Goal: Information Seeking & Learning: Learn about a topic

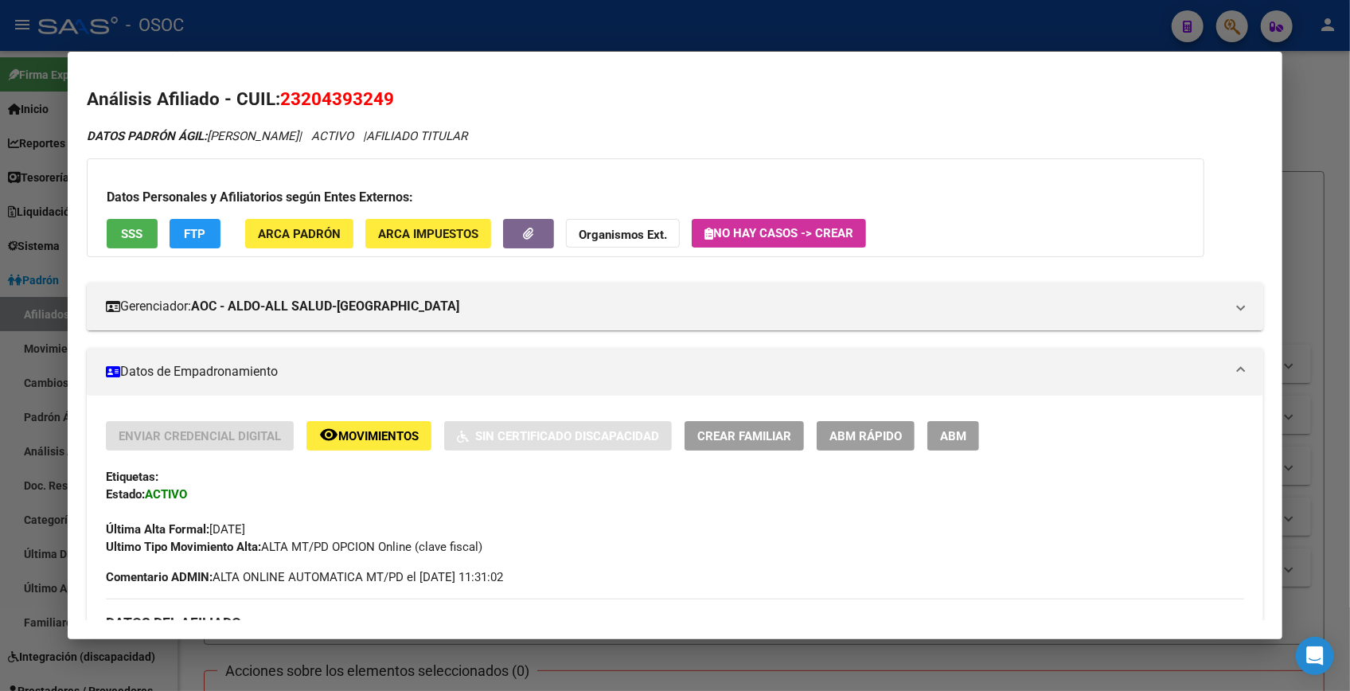
scroll to position [1389, 0]
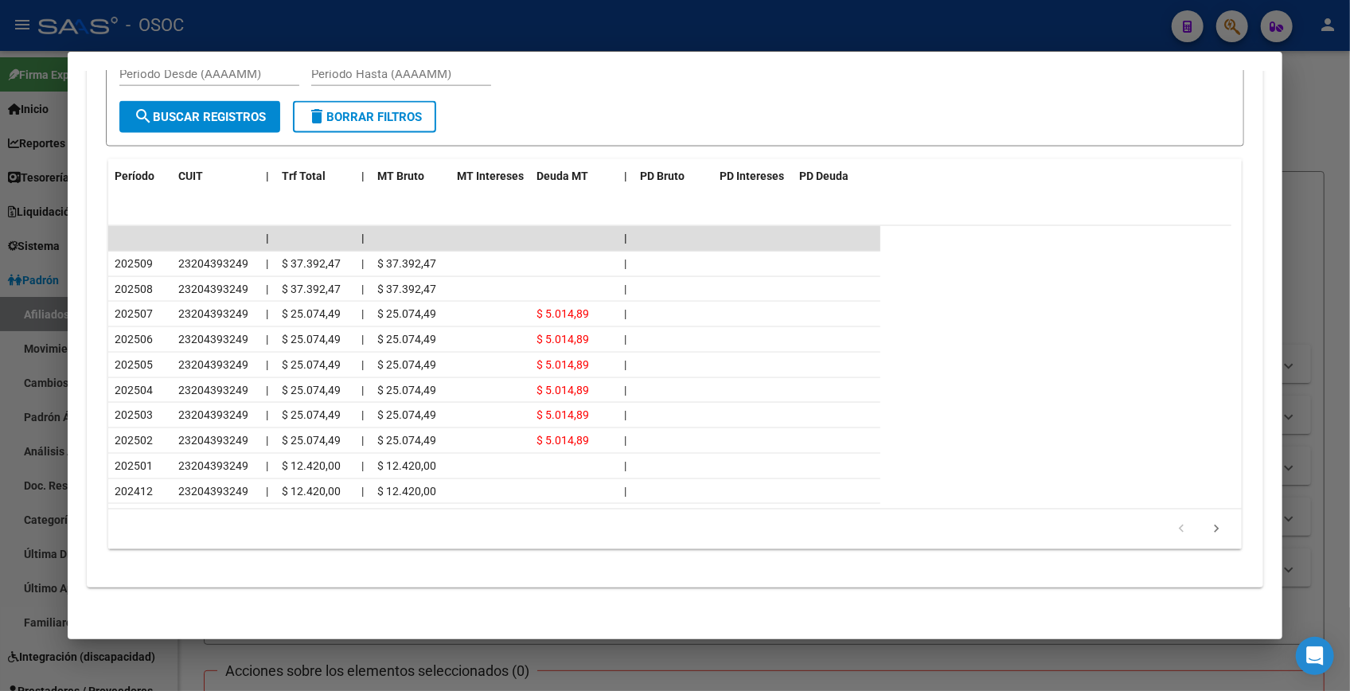
click at [701, 41] on div at bounding box center [675, 345] width 1350 height 691
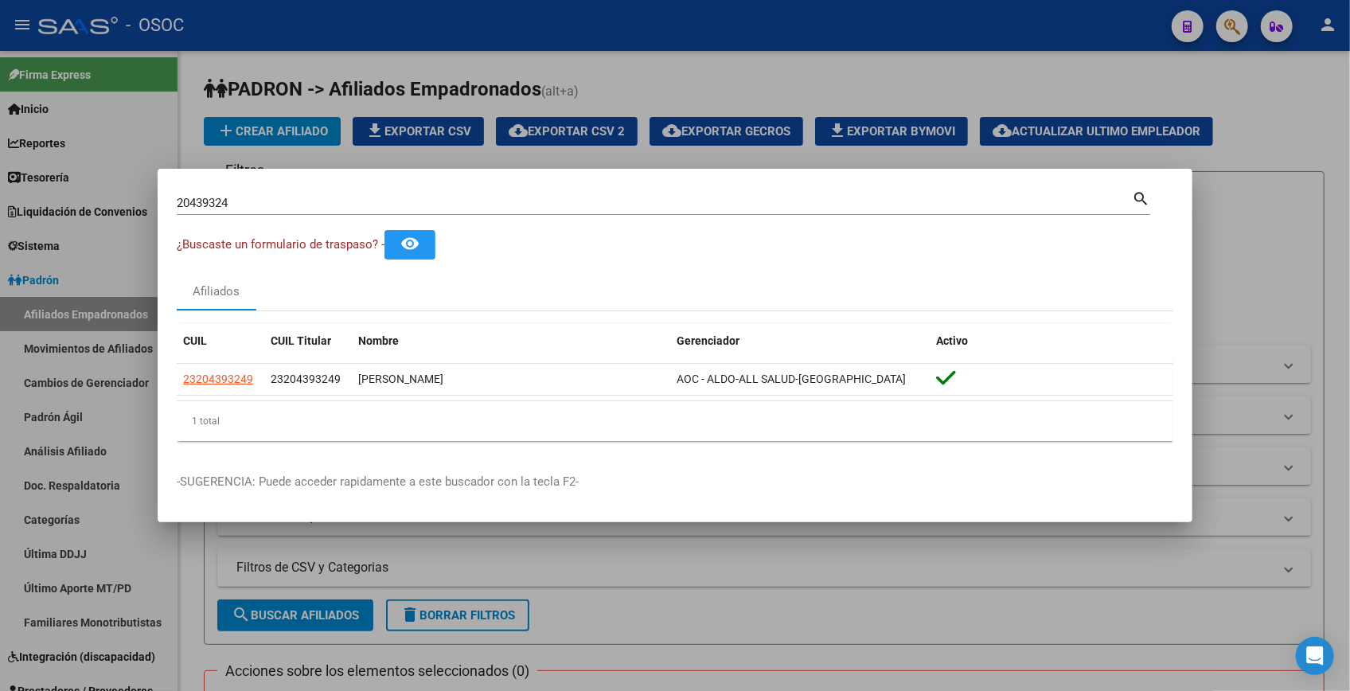
click at [722, 41] on div at bounding box center [675, 345] width 1350 height 691
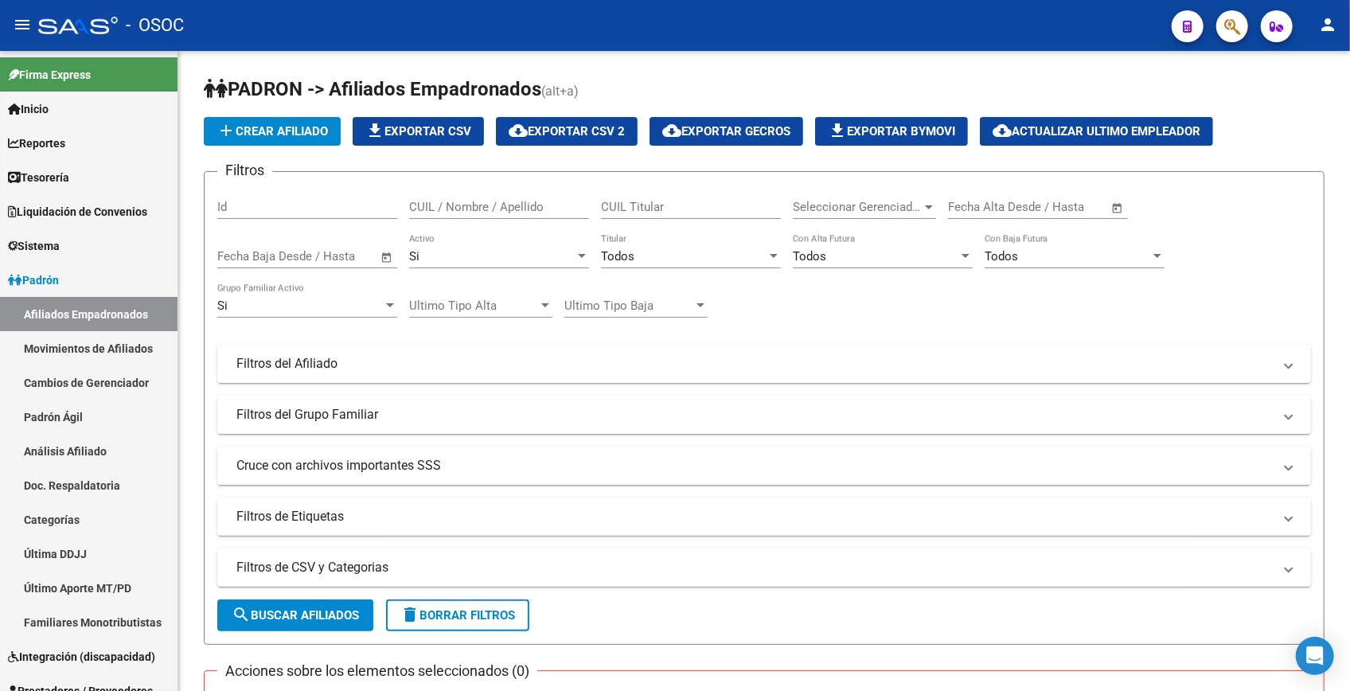
click at [722, 41] on div "- OSOC" at bounding box center [598, 25] width 1121 height 35
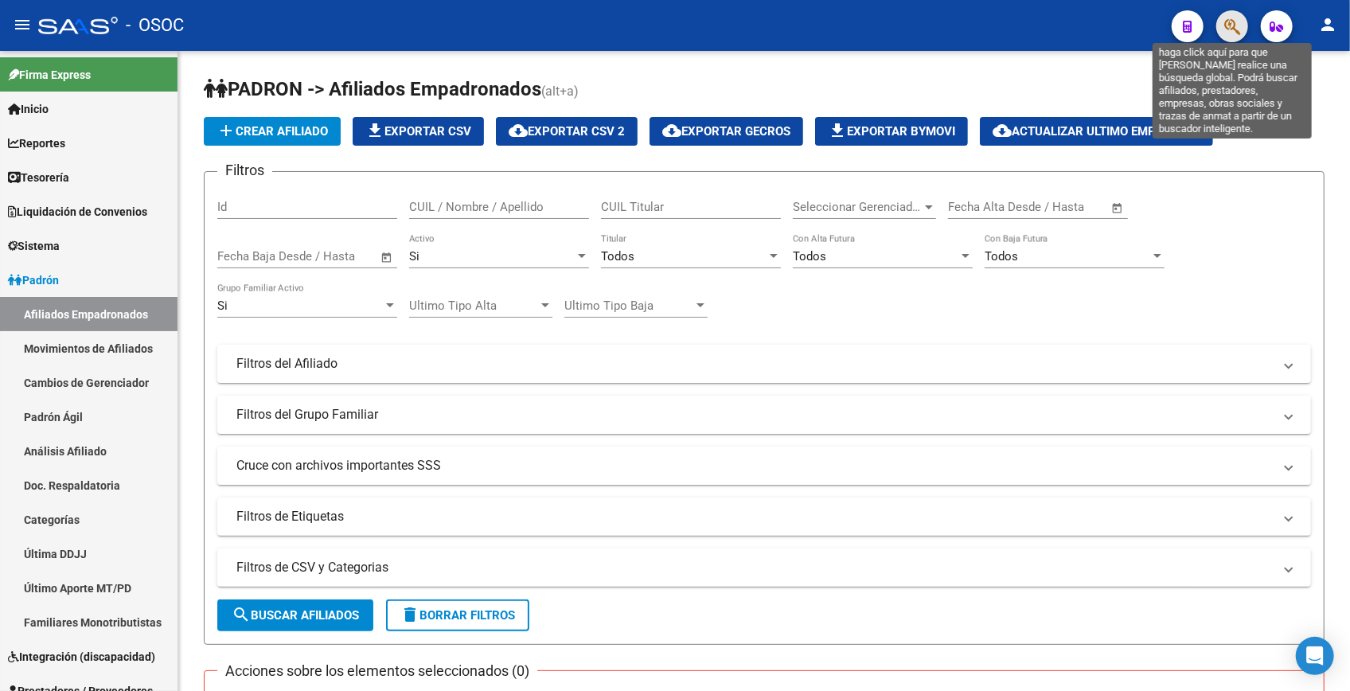
click at [1238, 32] on icon "button" at bounding box center [1232, 27] width 16 height 18
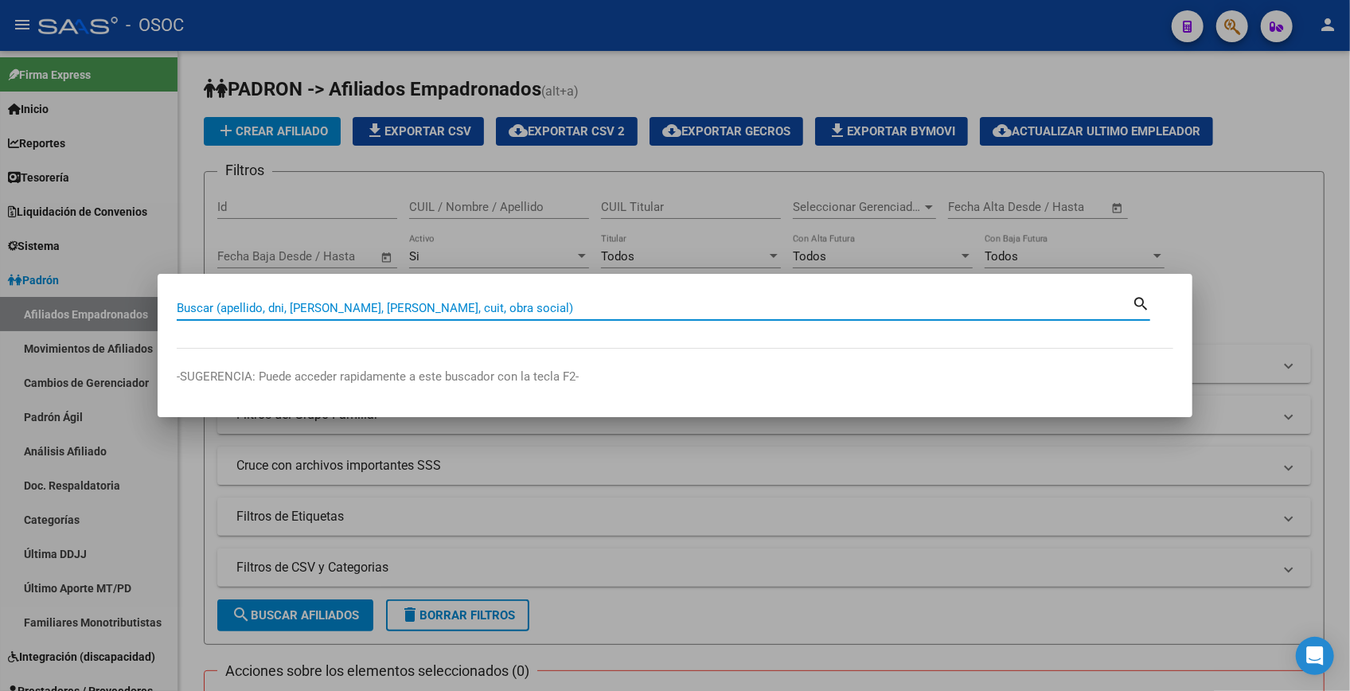
paste input "25804874"
type input "25804874"
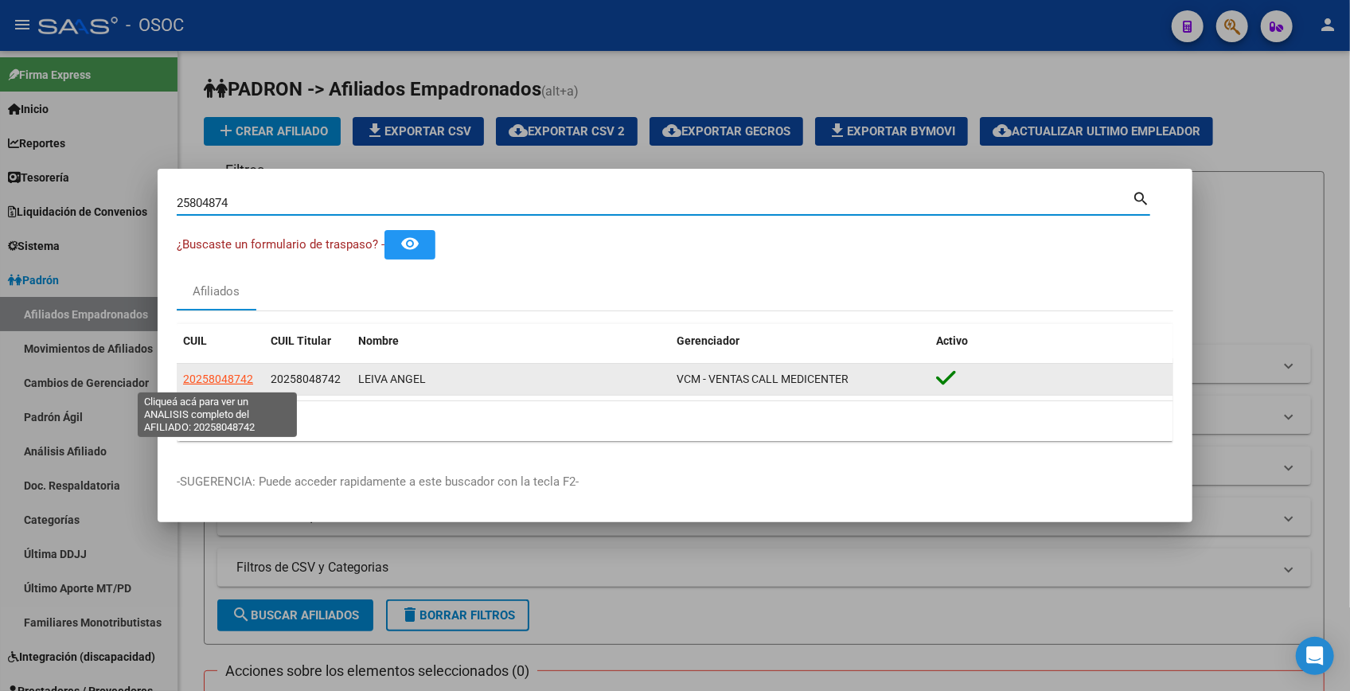
click at [228, 373] on span "20258048742" at bounding box center [218, 379] width 70 height 13
type textarea "20258048742"
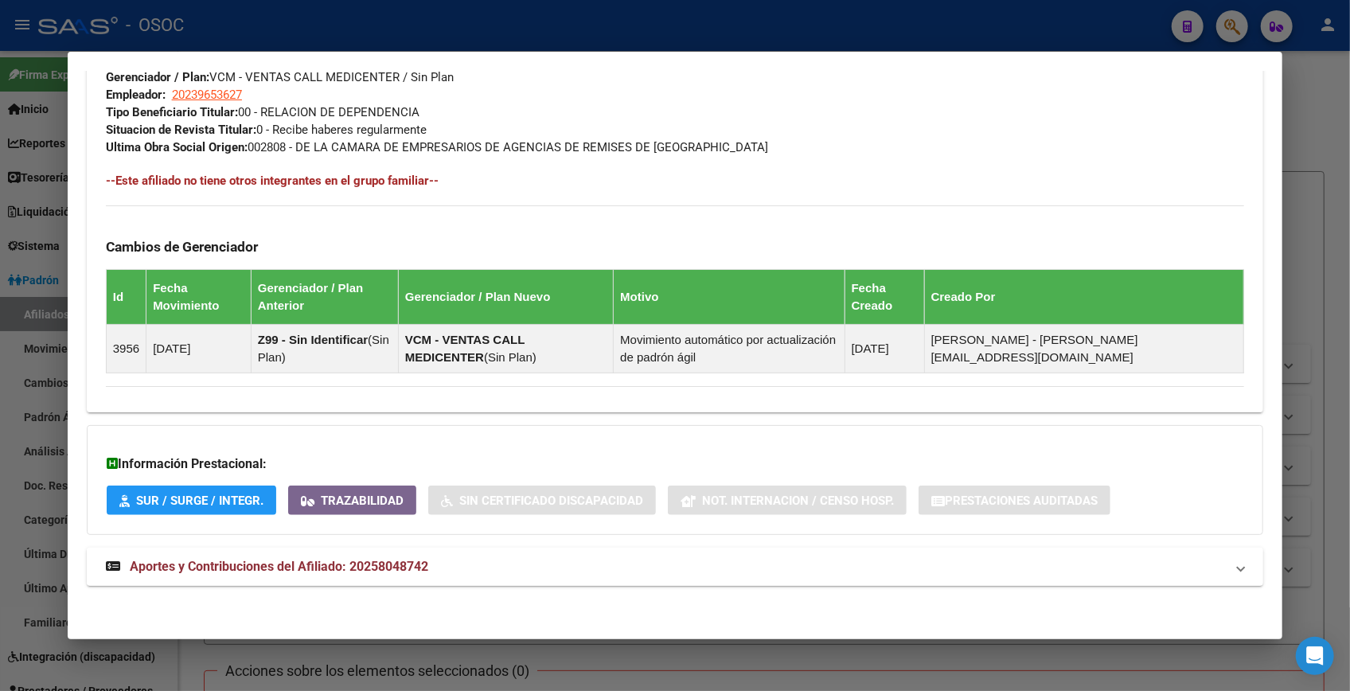
click at [427, 570] on span "Aportes y Contribuciones del Afiliado: 20258048742" at bounding box center [279, 566] width 299 height 15
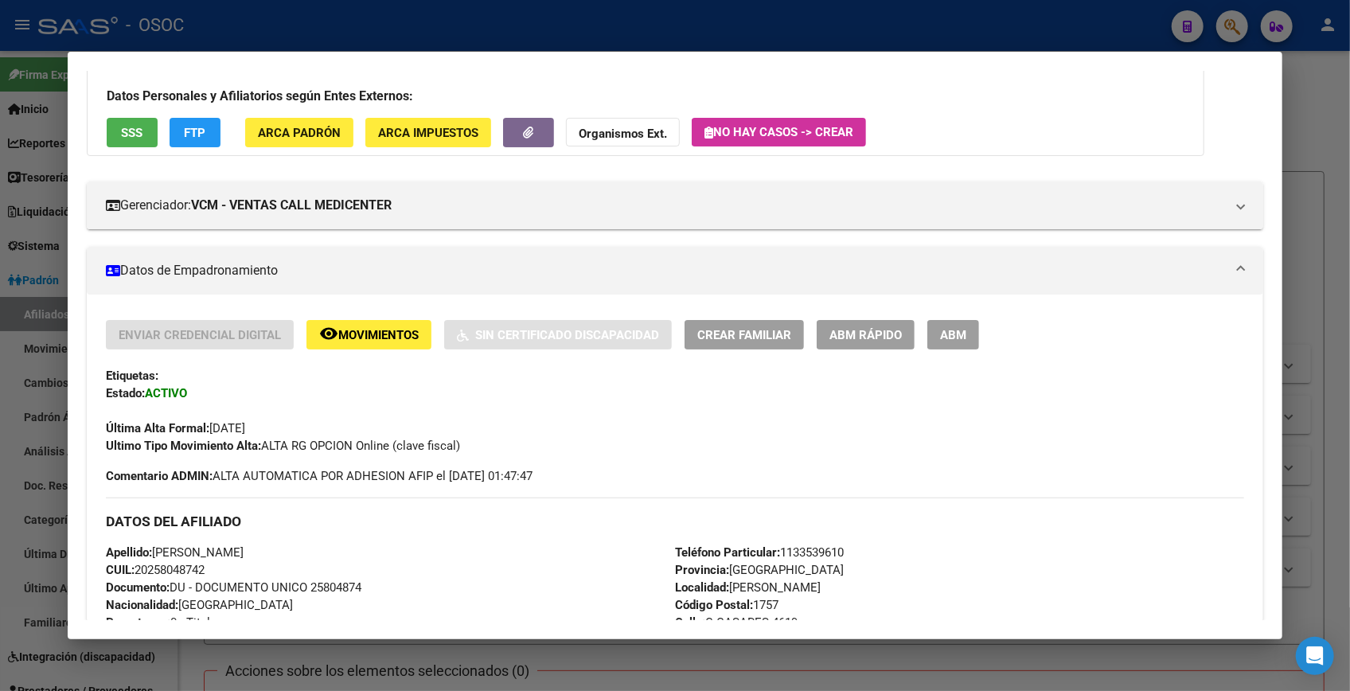
scroll to position [0, 0]
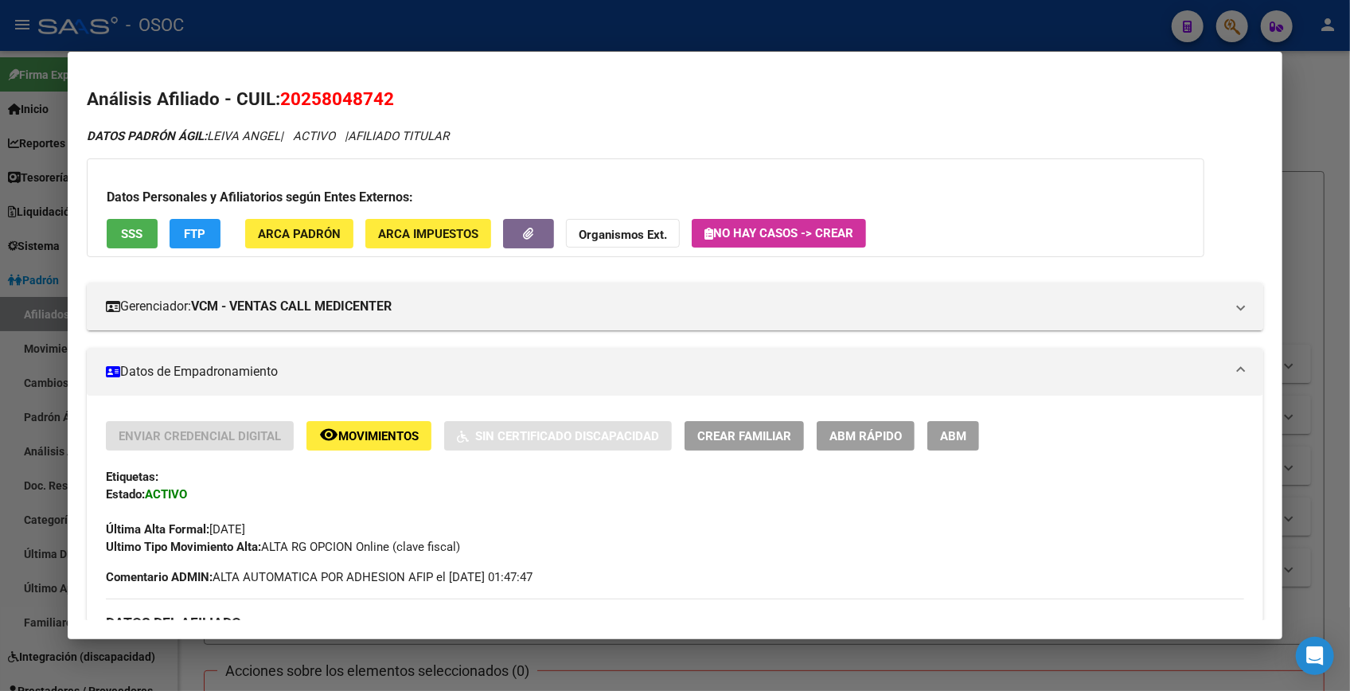
click at [208, 223] on button "FTP" at bounding box center [195, 233] width 51 height 29
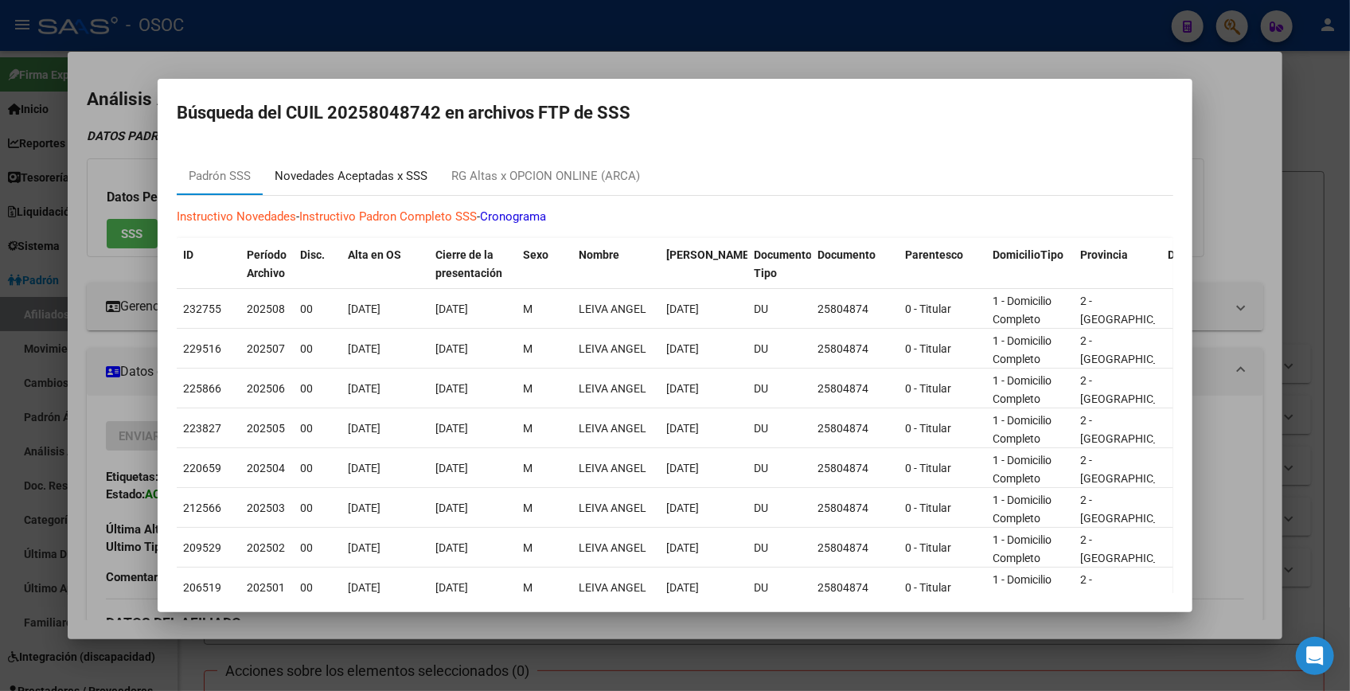
click at [337, 167] on div "Novedades Aceptadas x SSS" at bounding box center [351, 176] width 153 height 18
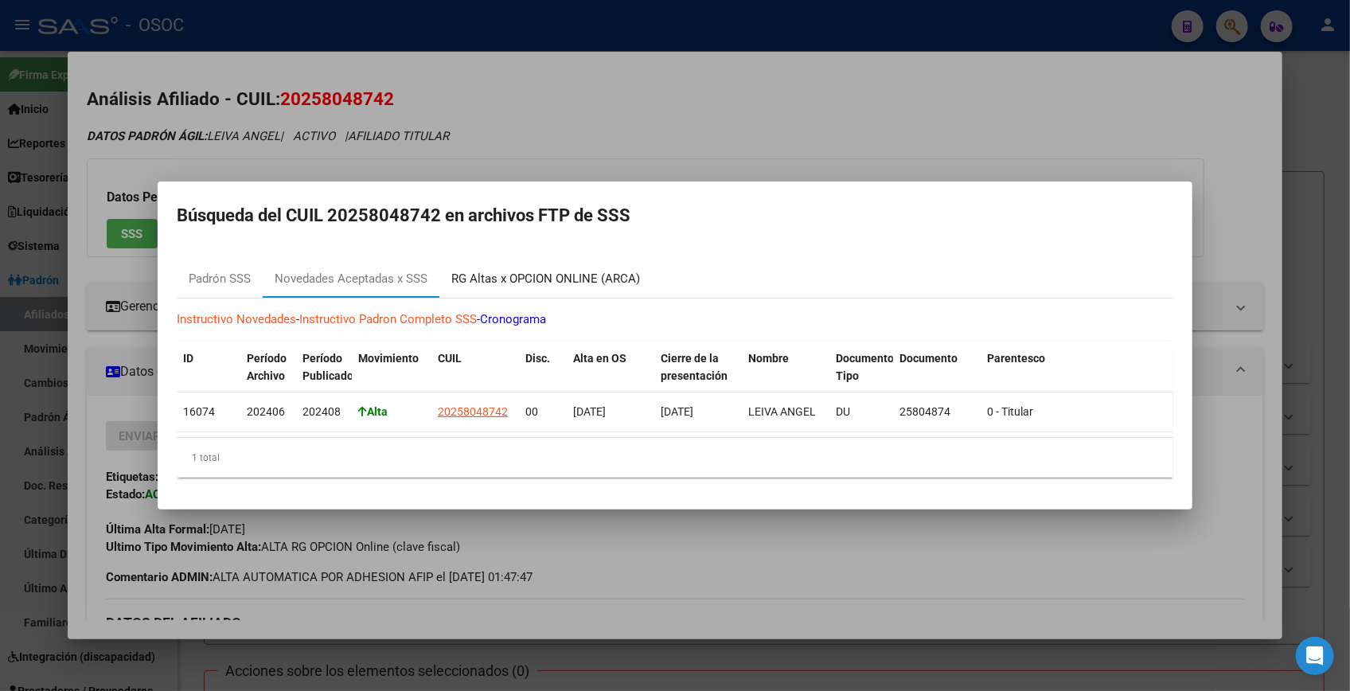
click at [521, 271] on div "RG Altas x OPCION ONLINE (ARCA)" at bounding box center [545, 279] width 189 height 18
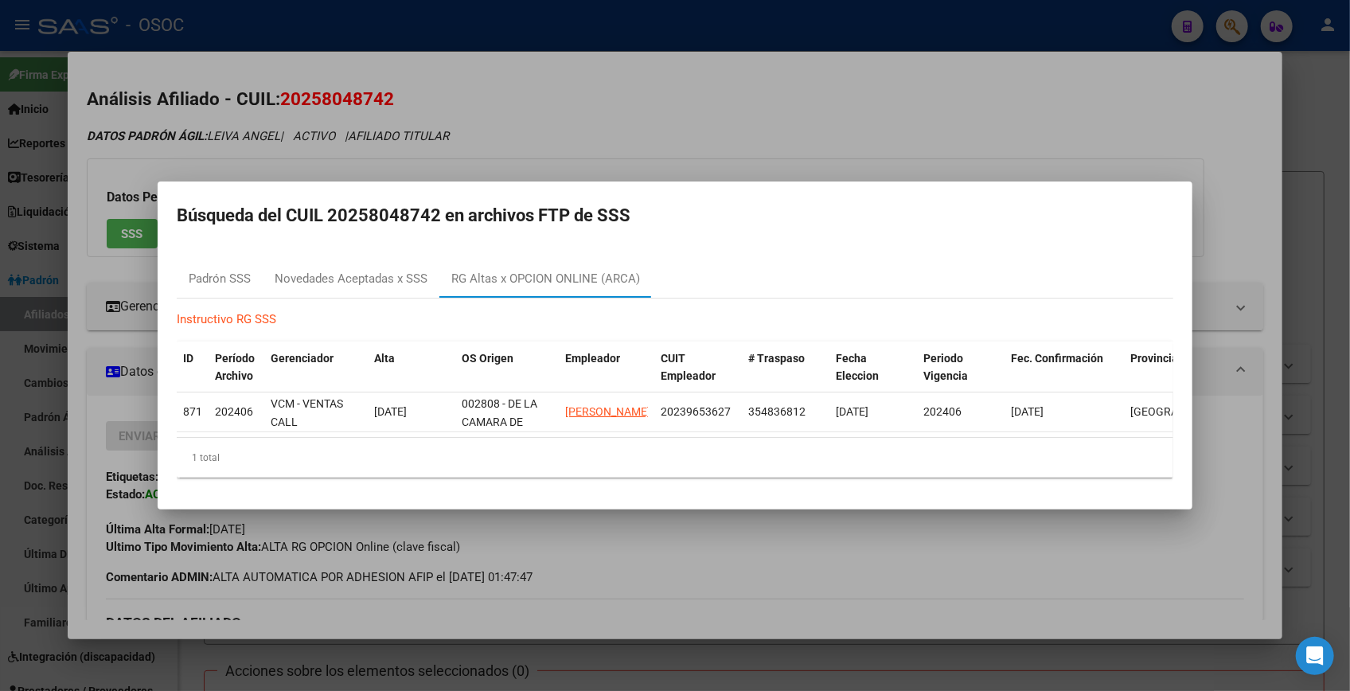
click at [606, 131] on div at bounding box center [675, 345] width 1350 height 691
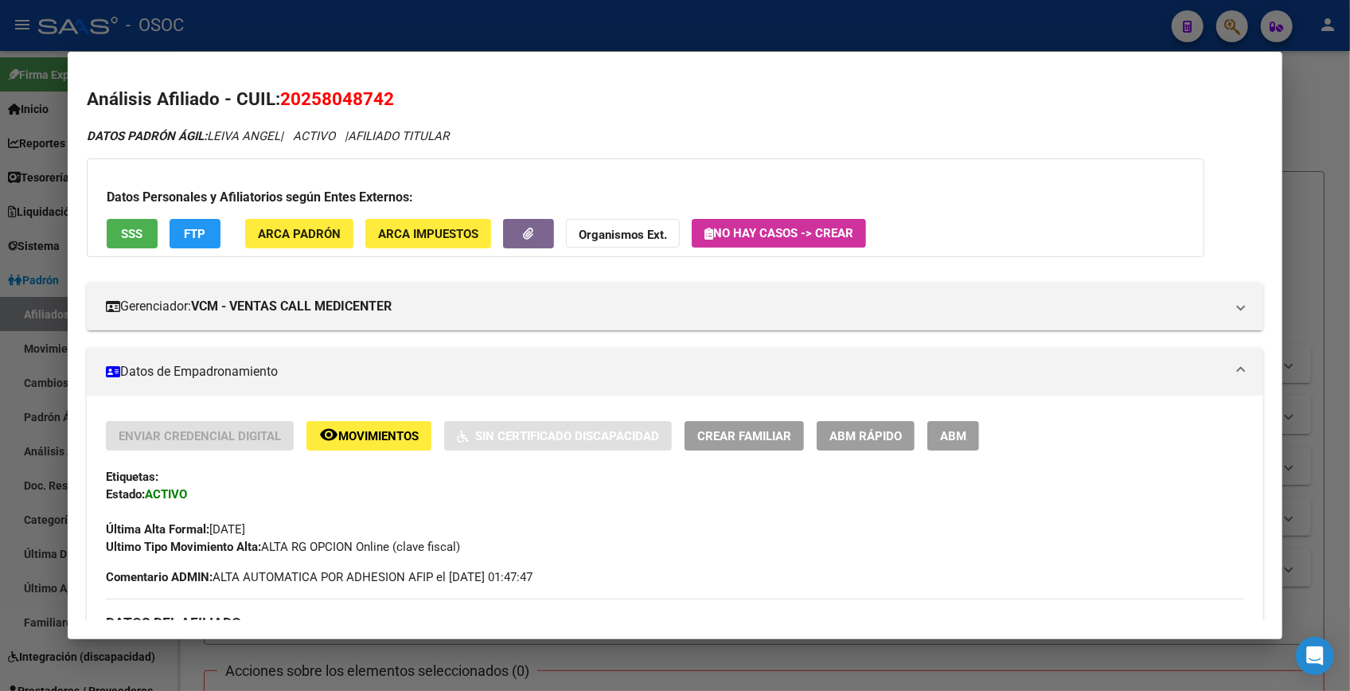
click at [701, 21] on div at bounding box center [675, 345] width 1350 height 691
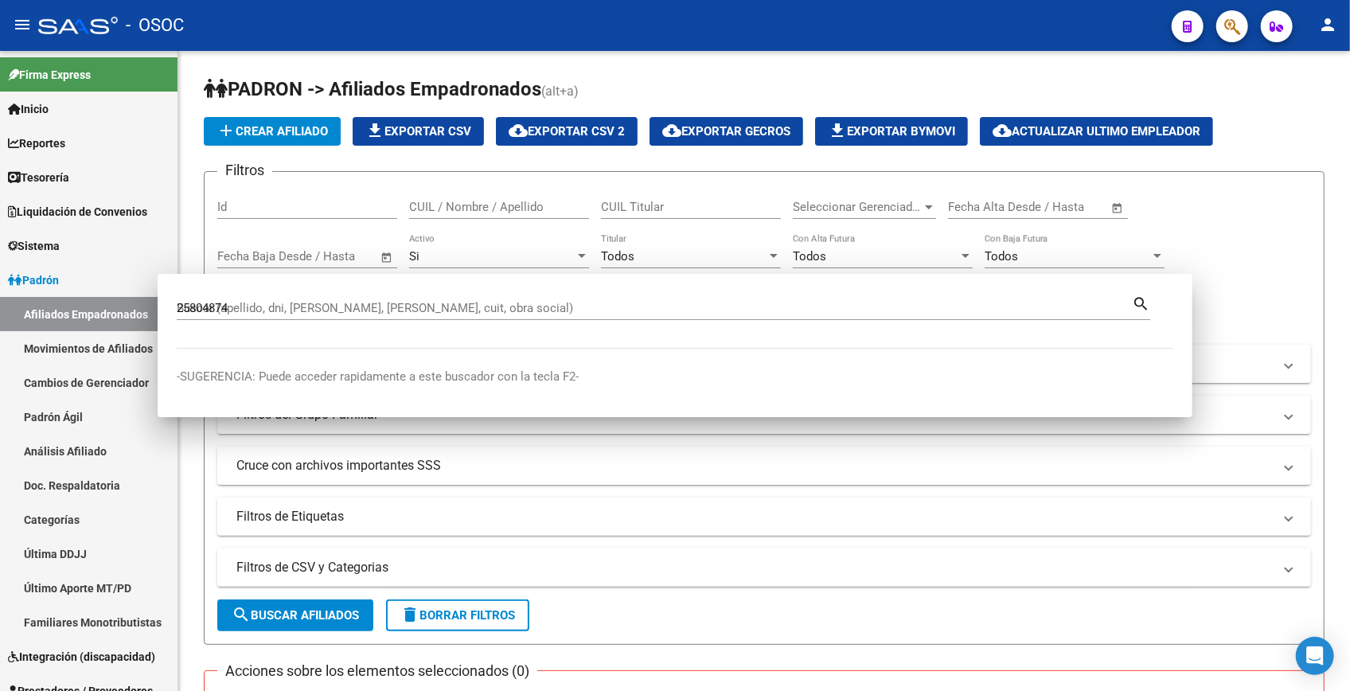
click at [701, 21] on div "- OSOC" at bounding box center [598, 25] width 1121 height 35
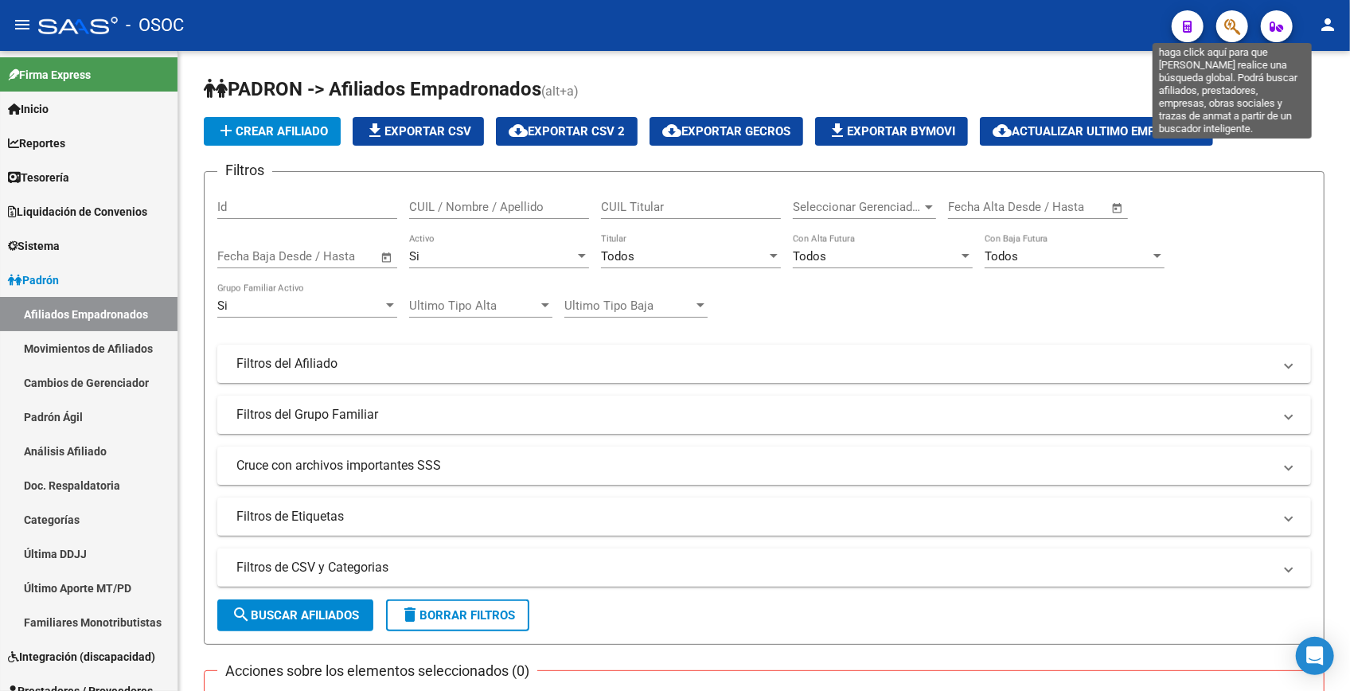
click at [1237, 23] on icon "button" at bounding box center [1232, 27] width 16 height 18
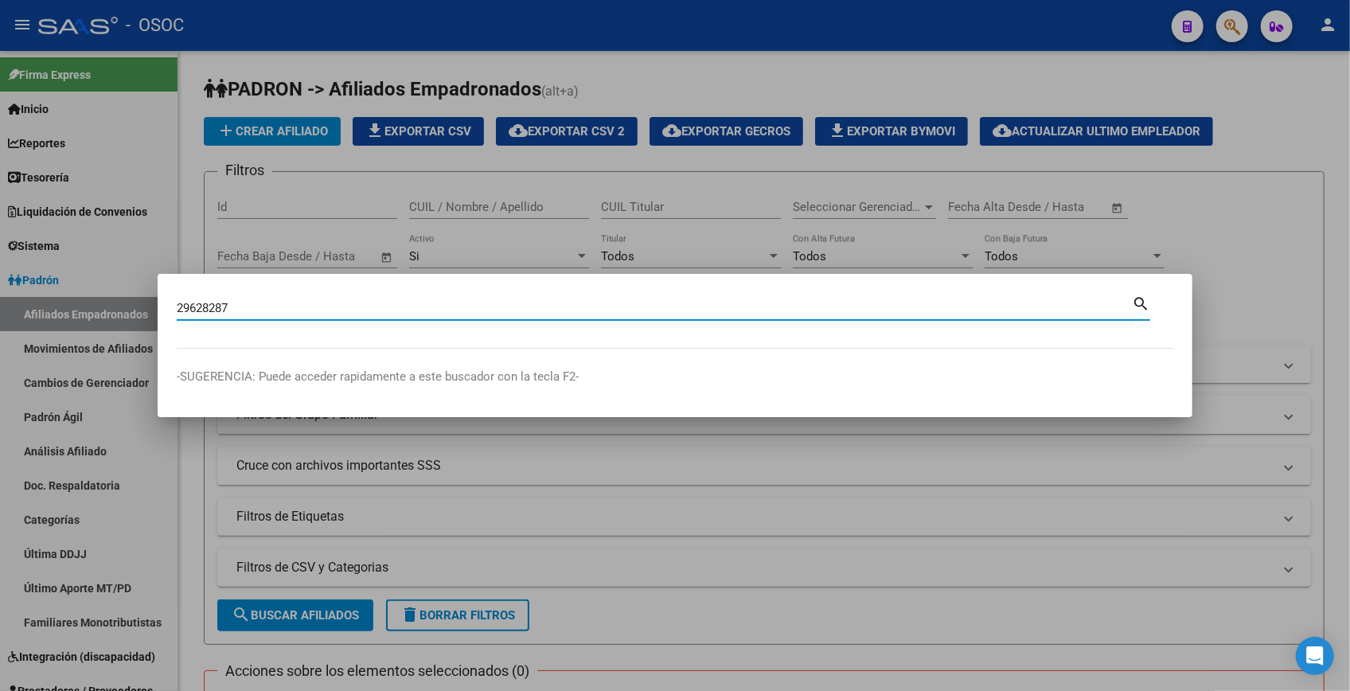
type input "29628287"
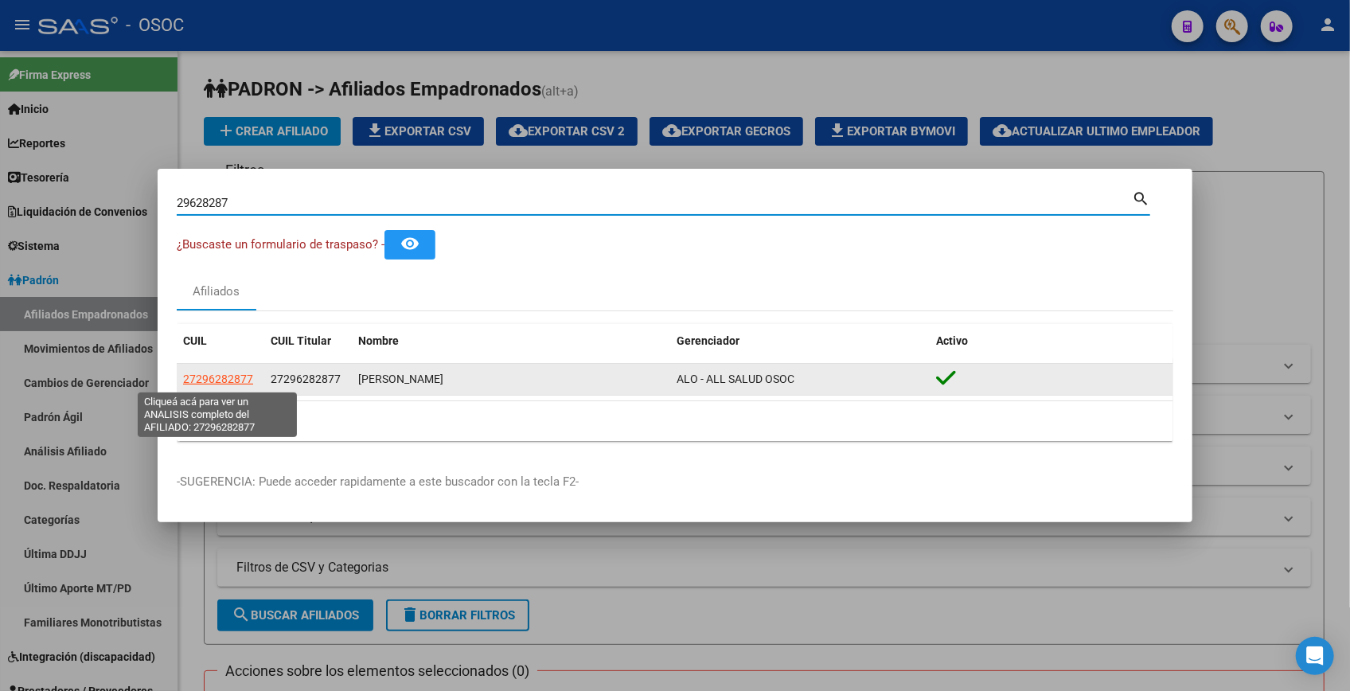
click at [233, 381] on span "27296282877" at bounding box center [218, 379] width 70 height 13
type textarea "27296282877"
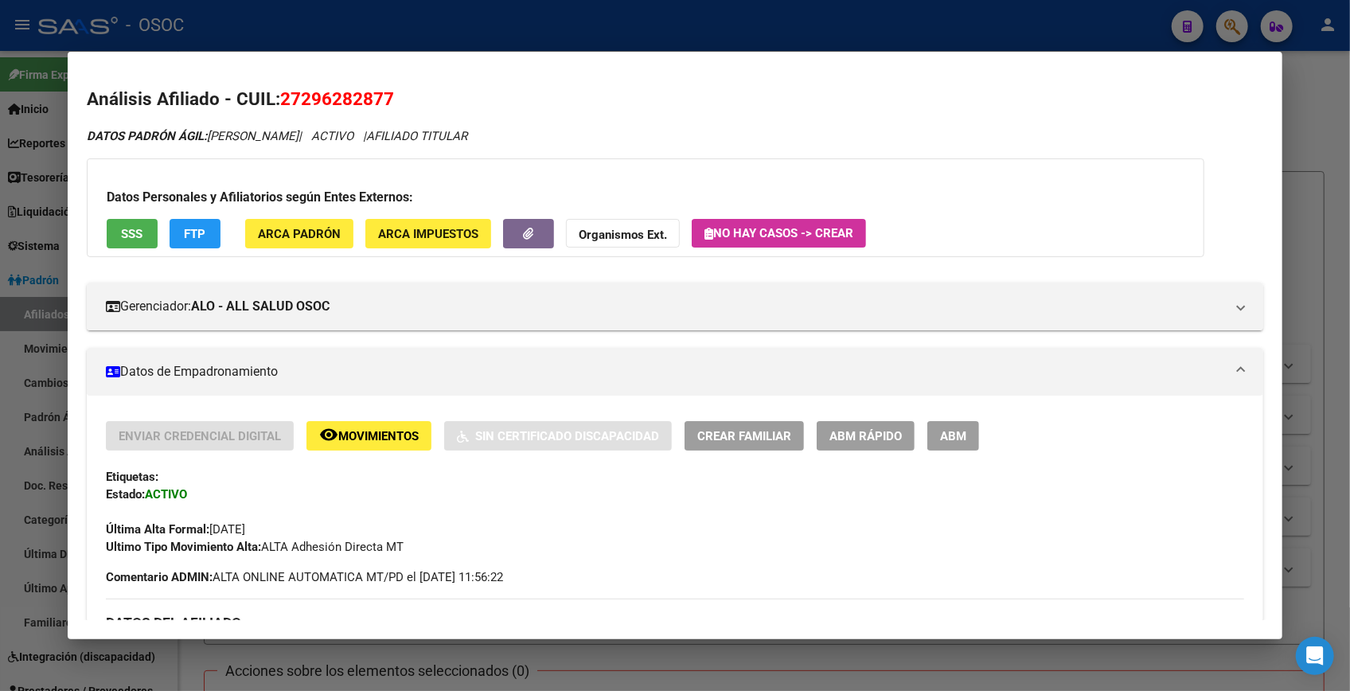
click at [205, 237] on span "FTP" at bounding box center [194, 234] width 21 height 14
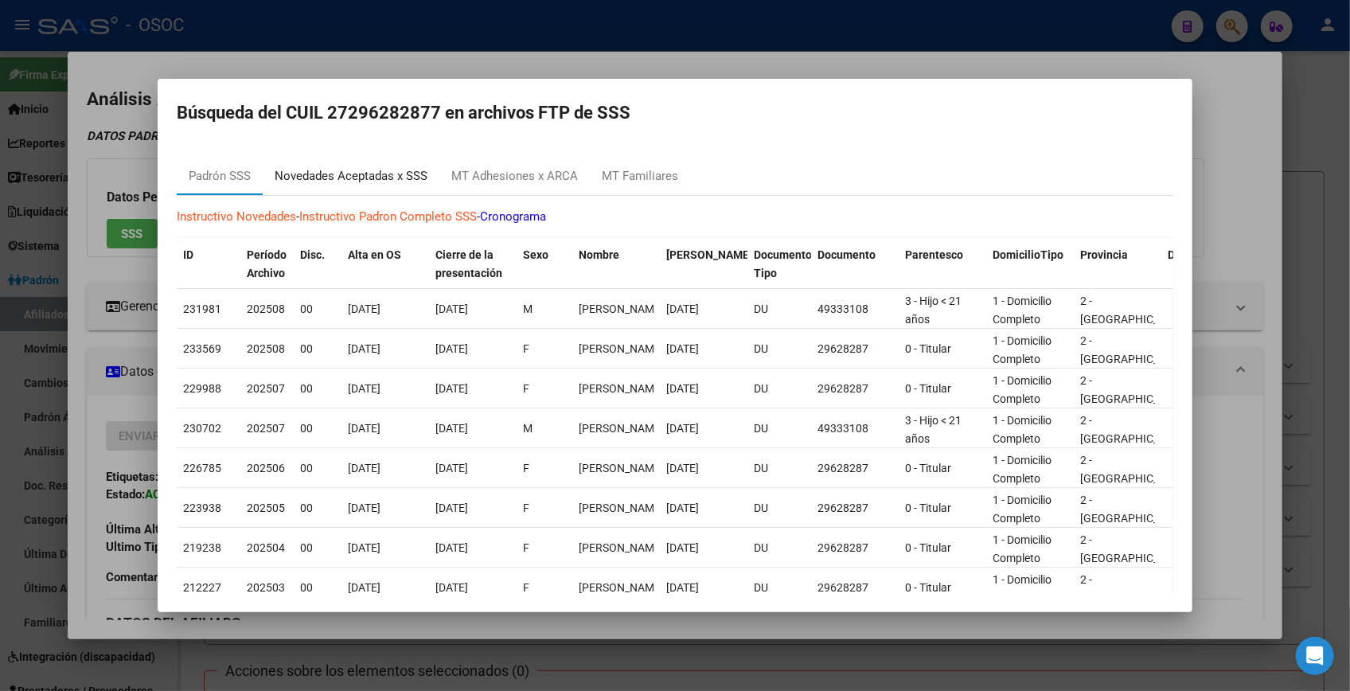
click at [376, 181] on div "Novedades Aceptadas x SSS" at bounding box center [351, 176] width 153 height 18
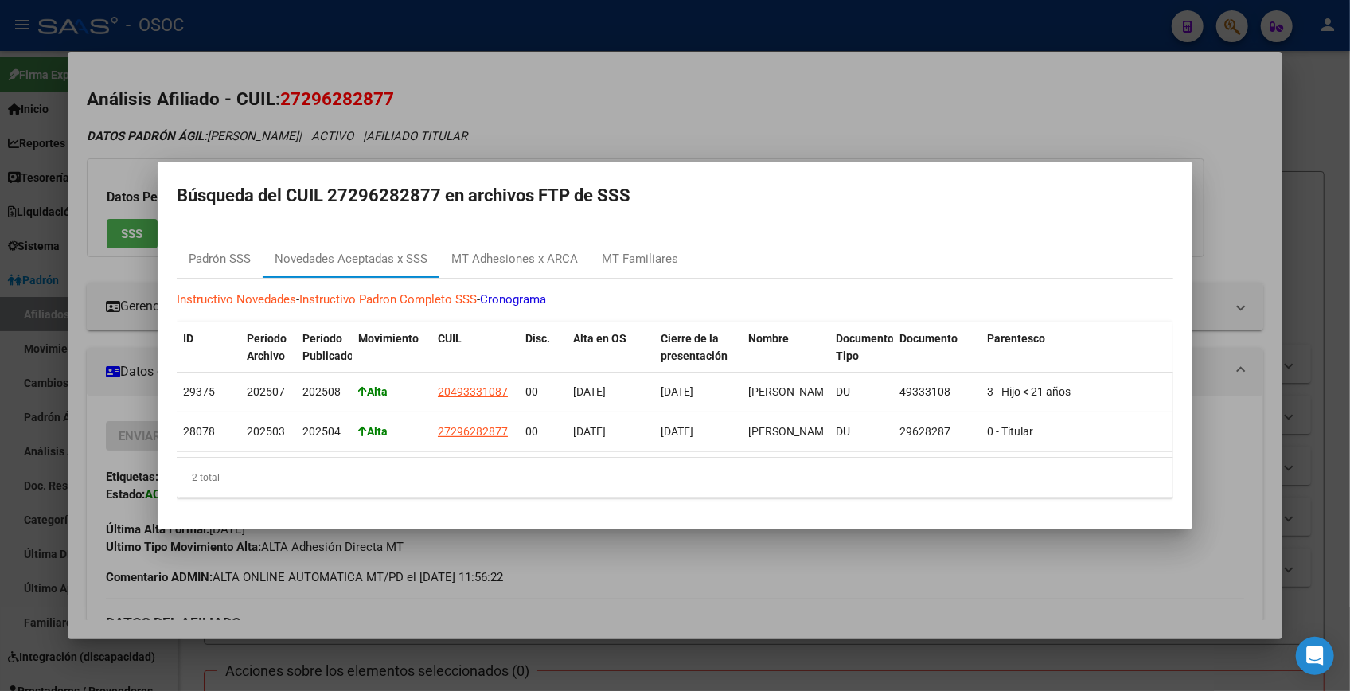
click at [1315, 107] on div at bounding box center [675, 345] width 1350 height 691
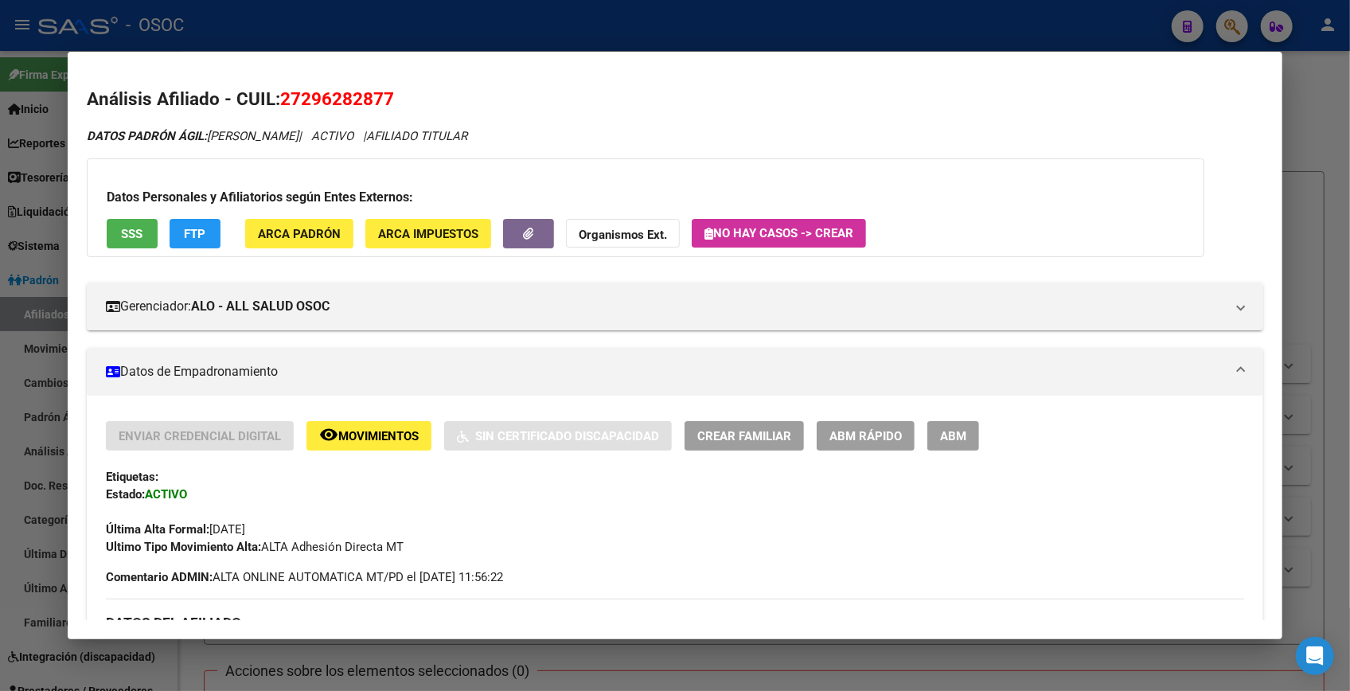
click at [1315, 107] on div at bounding box center [675, 345] width 1350 height 691
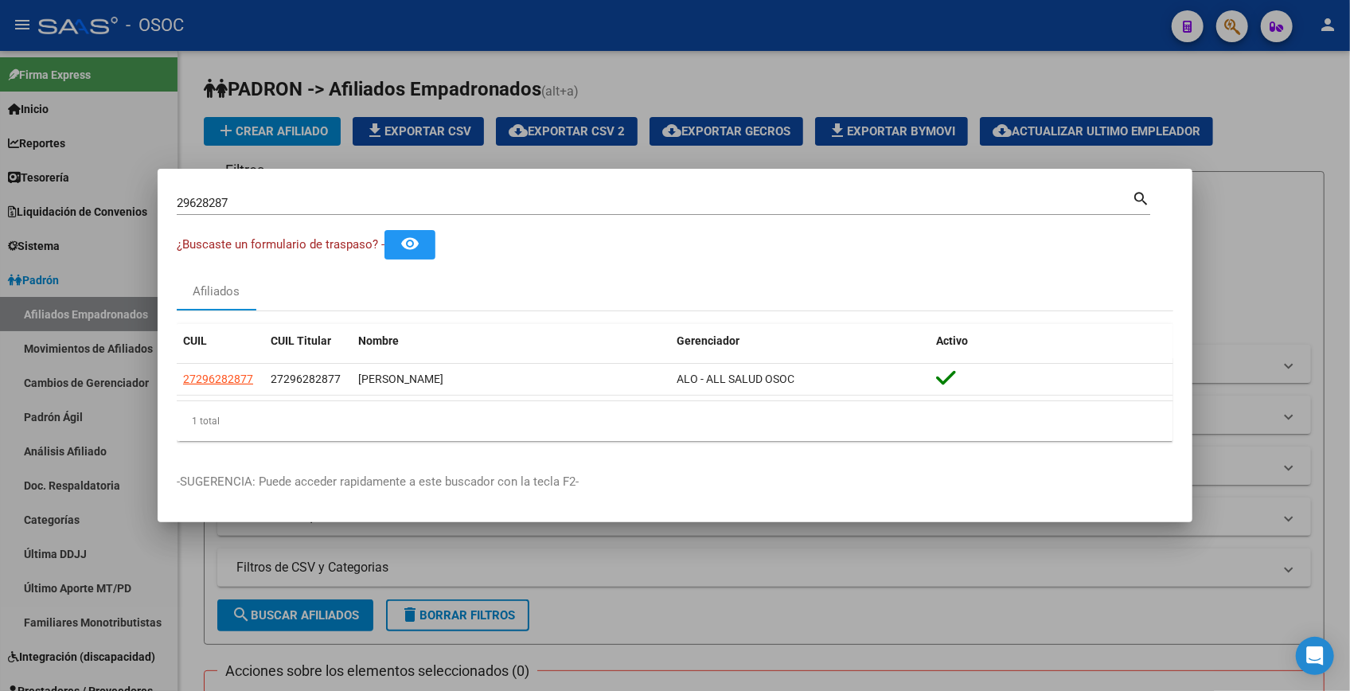
click at [366, 21] on div at bounding box center [675, 345] width 1350 height 691
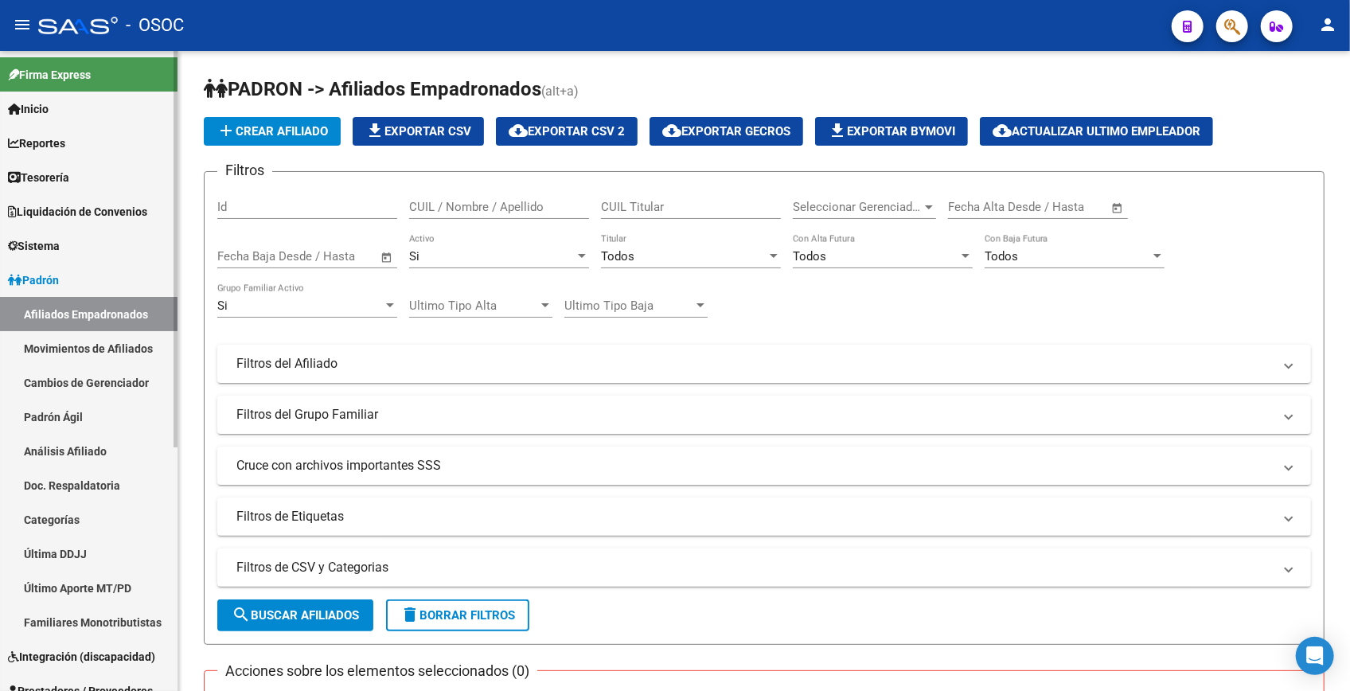
click at [48, 113] on span "Inicio" at bounding box center [28, 109] width 41 height 18
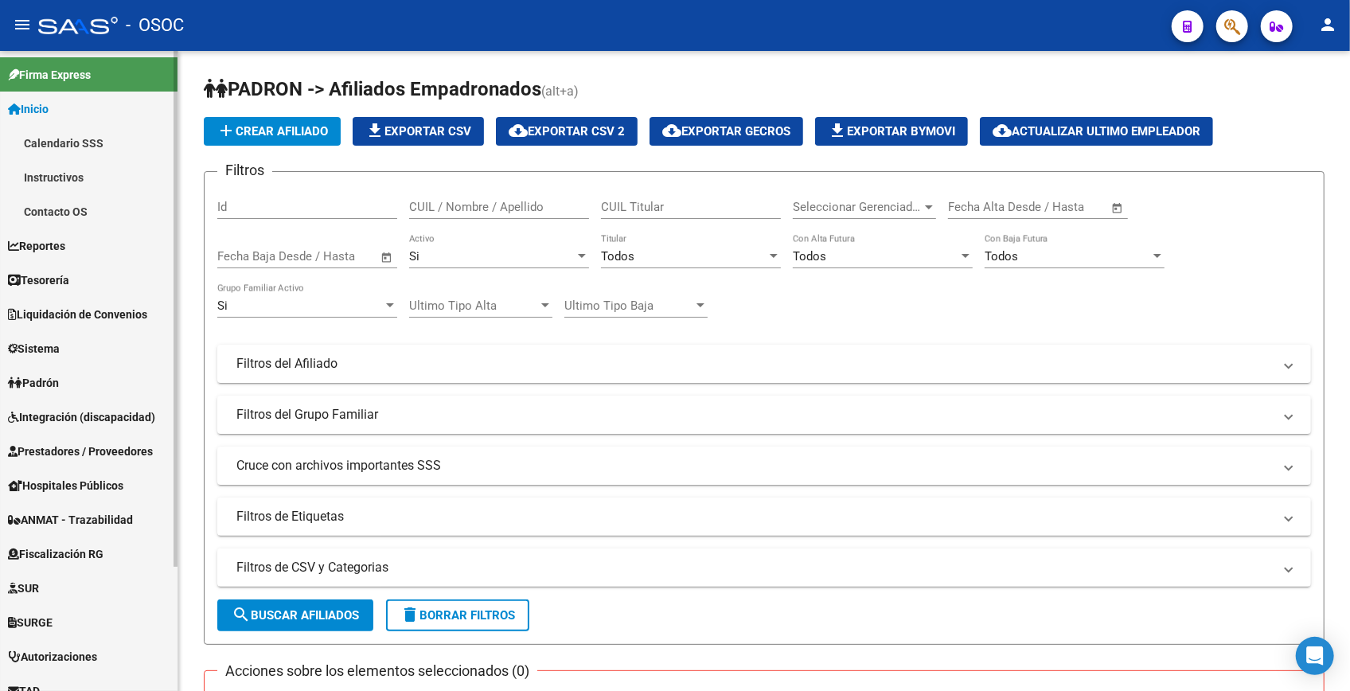
click at [68, 137] on link "Calendario SSS" at bounding box center [89, 143] width 178 height 34
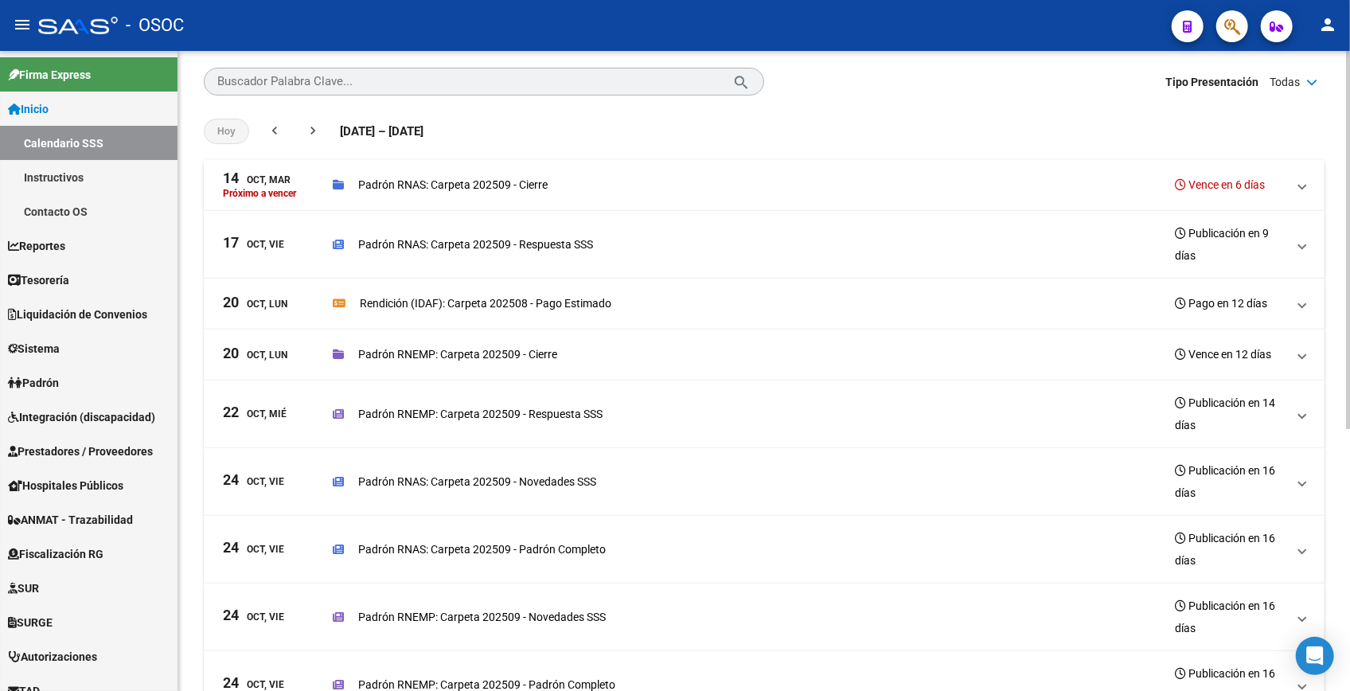
scroll to position [72, 0]
drag, startPoint x: 231, startPoint y: 254, endPoint x: 322, endPoint y: 263, distance: 92.0
click at [322, 263] on span "17 Oct, Vie Padrón RNAS: Carpeta 202509 - Respuesta SSS Publicación en 9 días" at bounding box center [761, 246] width 1076 height 45
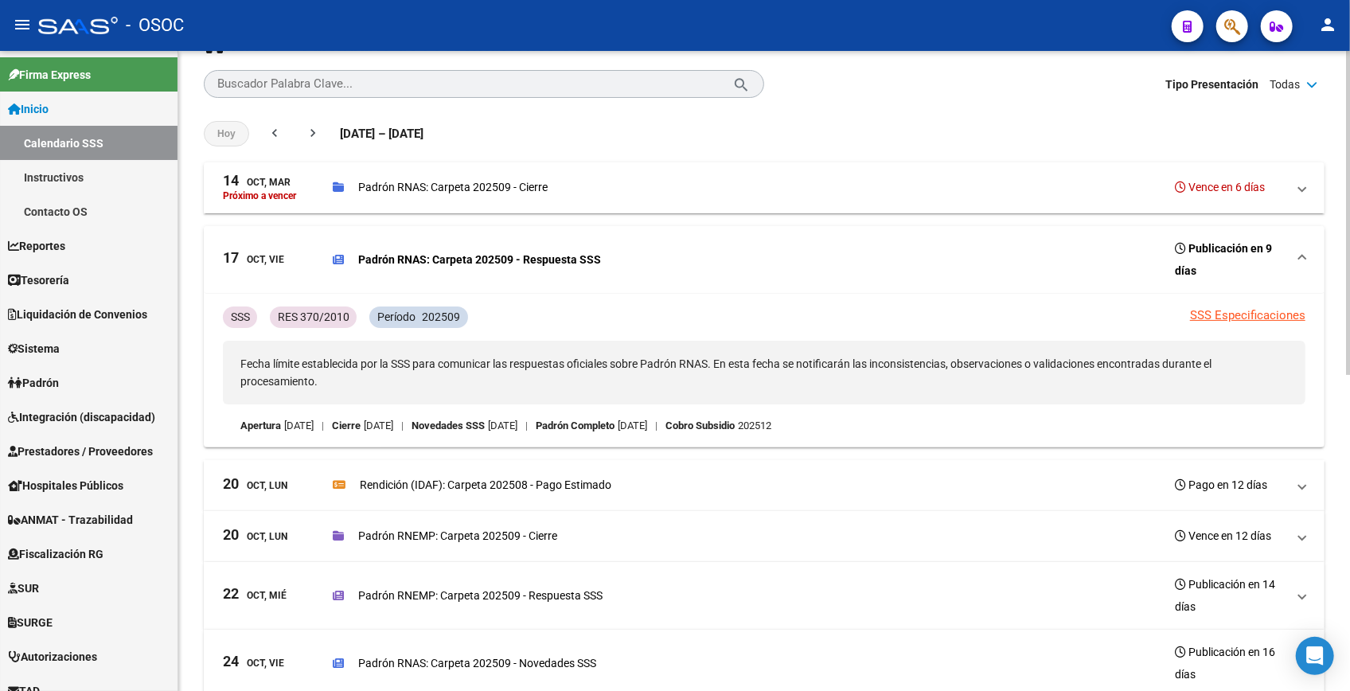
click at [311, 256] on mat-panel-title "17 Oct, Vie" at bounding box center [271, 259] width 97 height 45
